Goal: Information Seeking & Learning: Find contact information

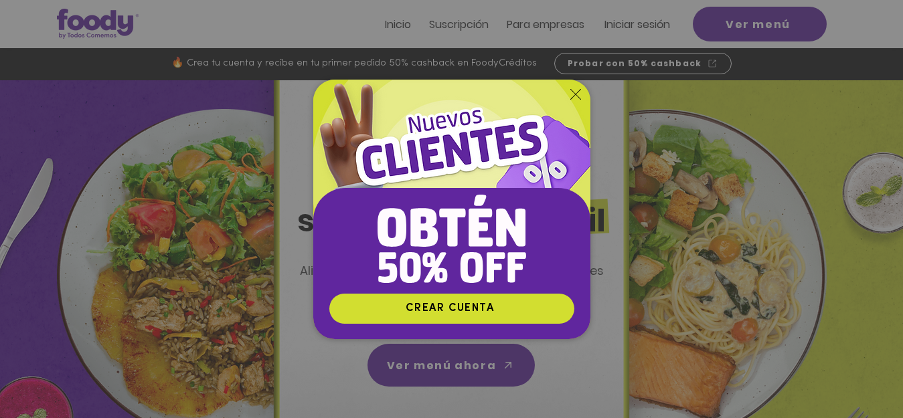
click at [579, 96] on icon "Volver al sitio" at bounding box center [575, 94] width 11 height 11
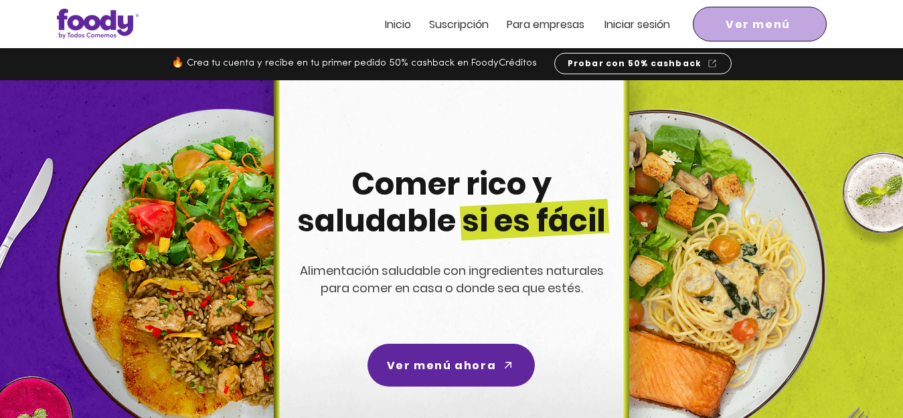
click at [734, 31] on span "Ver menú" at bounding box center [758, 24] width 65 height 17
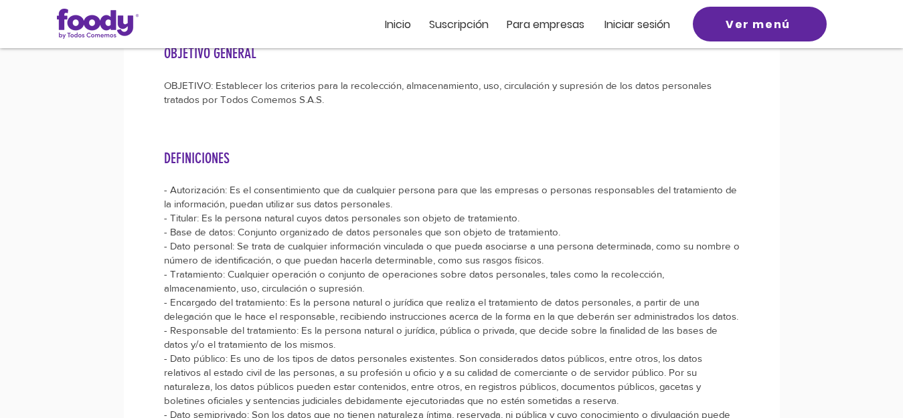
scroll to position [601, 0]
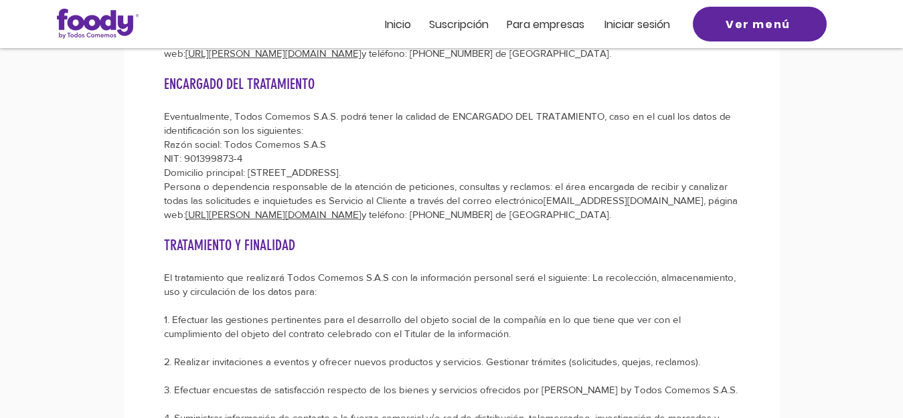
scroll to position [2329, 0]
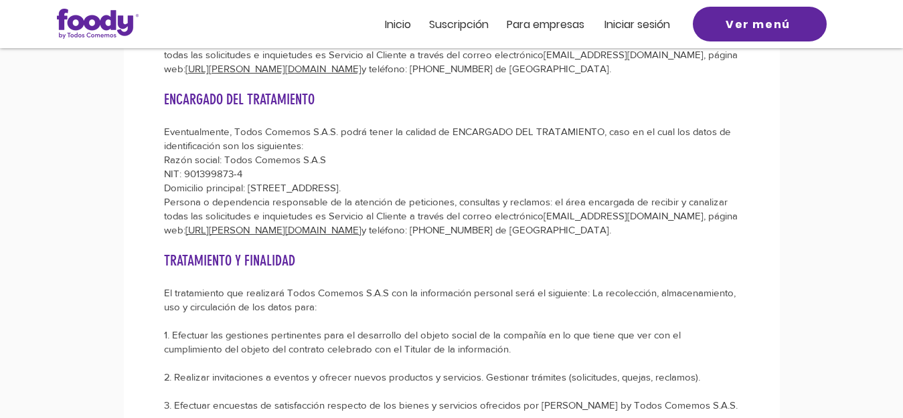
drag, startPoint x: 252, startPoint y: 185, endPoint x: 402, endPoint y: 184, distance: 150.0
click at [402, 184] on p "Domicilio principal: [STREET_ADDRESS]." at bounding box center [452, 188] width 576 height 14
copy p "[STREET_ADDRESS]"
drag, startPoint x: 186, startPoint y: 169, endPoint x: 248, endPoint y: 169, distance: 61.6
click at [248, 169] on p "NIT: 901399873-4" at bounding box center [452, 174] width 576 height 14
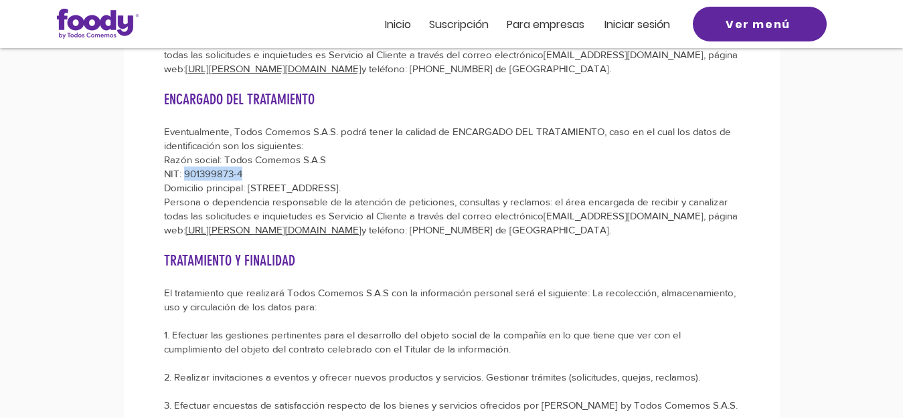
copy p "901399873-4"
drag, startPoint x: 544, startPoint y: 220, endPoint x: 659, endPoint y: 219, distance: 115.2
click at [659, 219] on p "Persona o dependencia responsable de la atención de peticiones, consultas y rec…" at bounding box center [452, 216] width 576 height 42
copy p "[EMAIL_ADDRESS][DOMAIN_NAME]"
drag, startPoint x: 305, startPoint y: 232, endPoint x: 381, endPoint y: 234, distance: 76.4
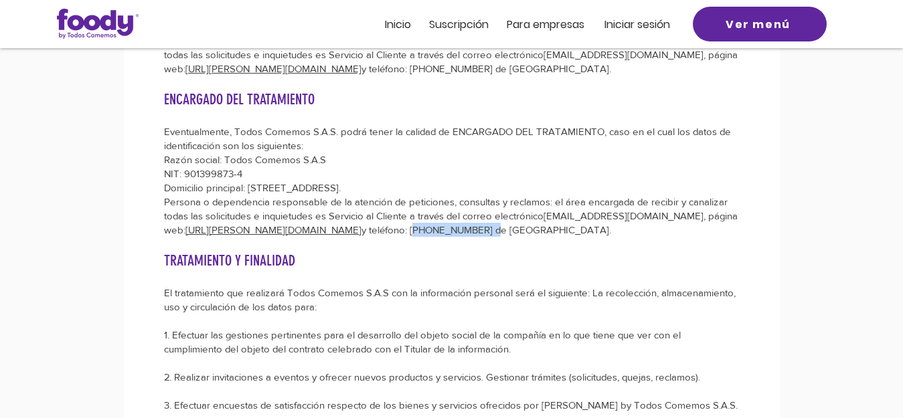
click at [381, 234] on p "Persona o dependencia responsable de la atención de peticiones, consultas y rec…" at bounding box center [452, 216] width 576 height 42
copy p "+57 350 3416479"
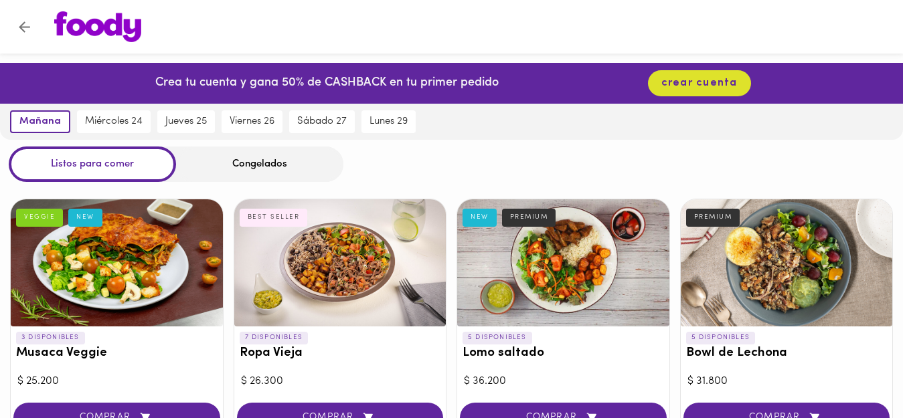
drag, startPoint x: 554, startPoint y: 54, endPoint x: 562, endPoint y: 74, distance: 21.0
drag, startPoint x: 505, startPoint y: 179, endPoint x: 485, endPoint y: 373, distance: 194.6
click at [530, 46] on div at bounding box center [451, 27] width 903 height 54
